Goal: Task Accomplishment & Management: Manage account settings

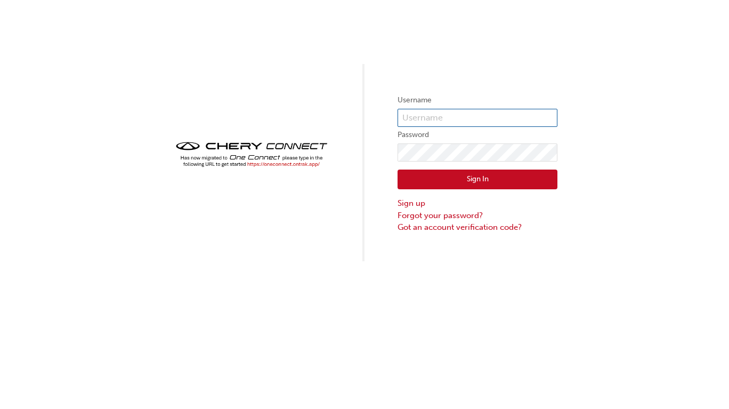
type input "29890"
click at [482, 185] on button "Sign In" at bounding box center [477, 179] width 160 height 20
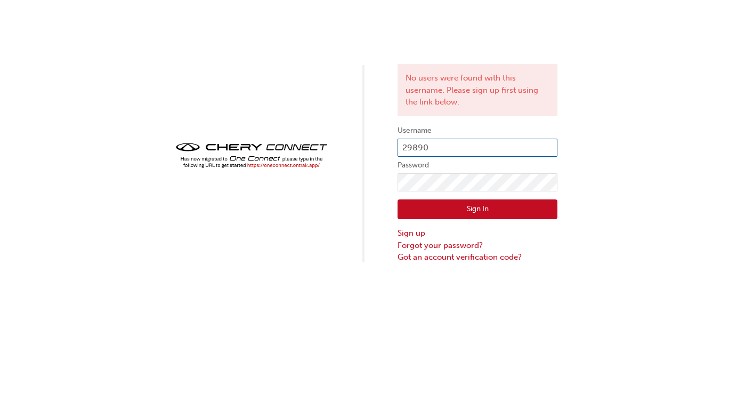
click at [452, 147] on input "29890" at bounding box center [477, 148] width 160 height 18
click at [428, 211] on button "Sign In" at bounding box center [477, 209] width 160 height 20
click at [280, 164] on img at bounding box center [252, 155] width 160 height 31
click at [330, 165] on img at bounding box center [252, 155] width 160 height 31
click at [322, 162] on img at bounding box center [252, 155] width 160 height 31
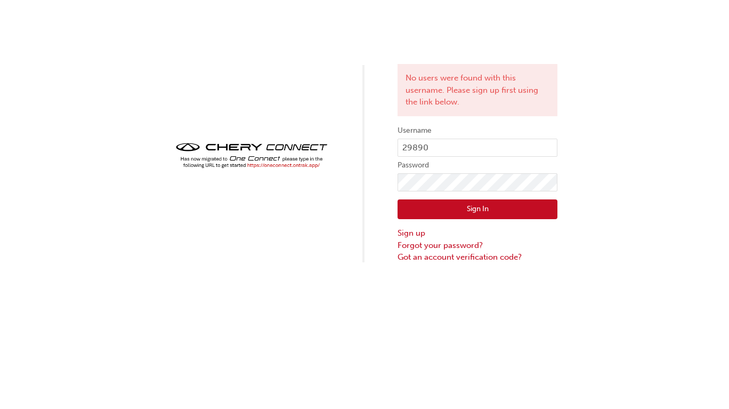
drag, startPoint x: 314, startPoint y: 162, endPoint x: 307, endPoint y: 164, distance: 7.1
click at [313, 164] on img at bounding box center [252, 155] width 160 height 31
click at [307, 164] on img at bounding box center [252, 155] width 160 height 31
click at [303, 165] on img at bounding box center [252, 155] width 160 height 31
click at [283, 167] on img at bounding box center [252, 155] width 160 height 31
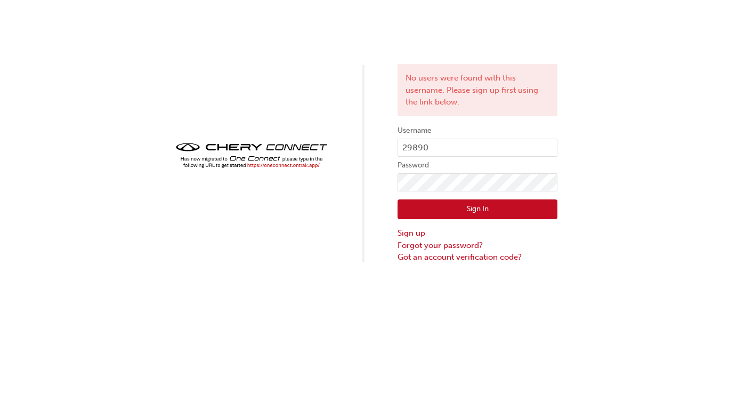
click at [247, 161] on img at bounding box center [252, 155] width 160 height 31
drag, startPoint x: 247, startPoint y: 161, endPoint x: 278, endPoint y: 168, distance: 31.7
click at [278, 168] on img at bounding box center [252, 155] width 160 height 31
click at [282, 165] on img at bounding box center [252, 155] width 160 height 31
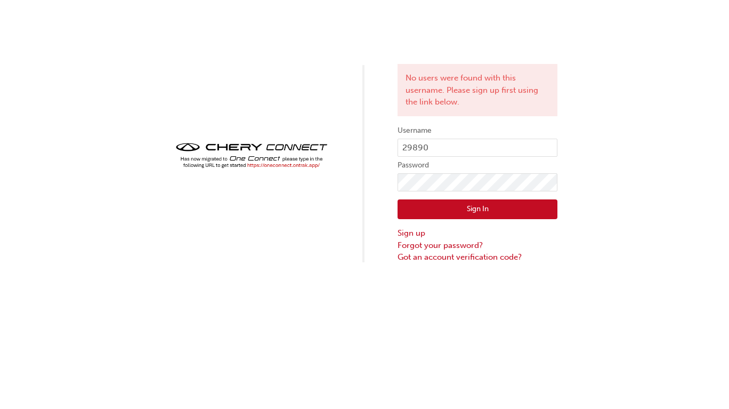
click at [282, 164] on img at bounding box center [252, 155] width 160 height 31
click at [282, 162] on img at bounding box center [252, 155] width 160 height 31
drag, startPoint x: 448, startPoint y: 144, endPoint x: 434, endPoint y: 147, distance: 14.1
click at [448, 144] on input "29890" at bounding box center [477, 148] width 160 height 18
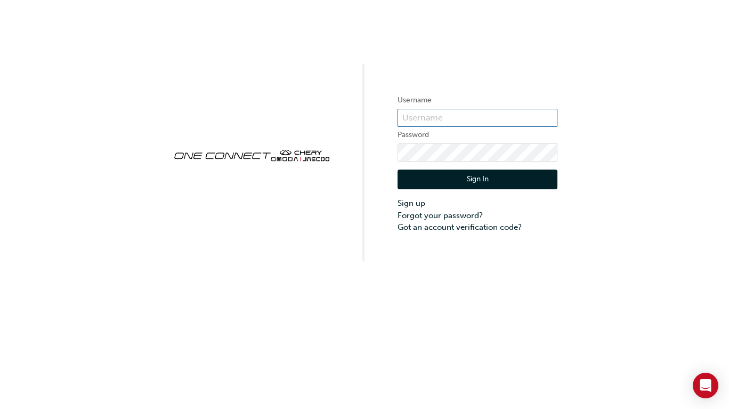
type input "CHAU1946"
click at [454, 176] on button "Sign In" at bounding box center [477, 179] width 160 height 20
